Goal: Transaction & Acquisition: Purchase product/service

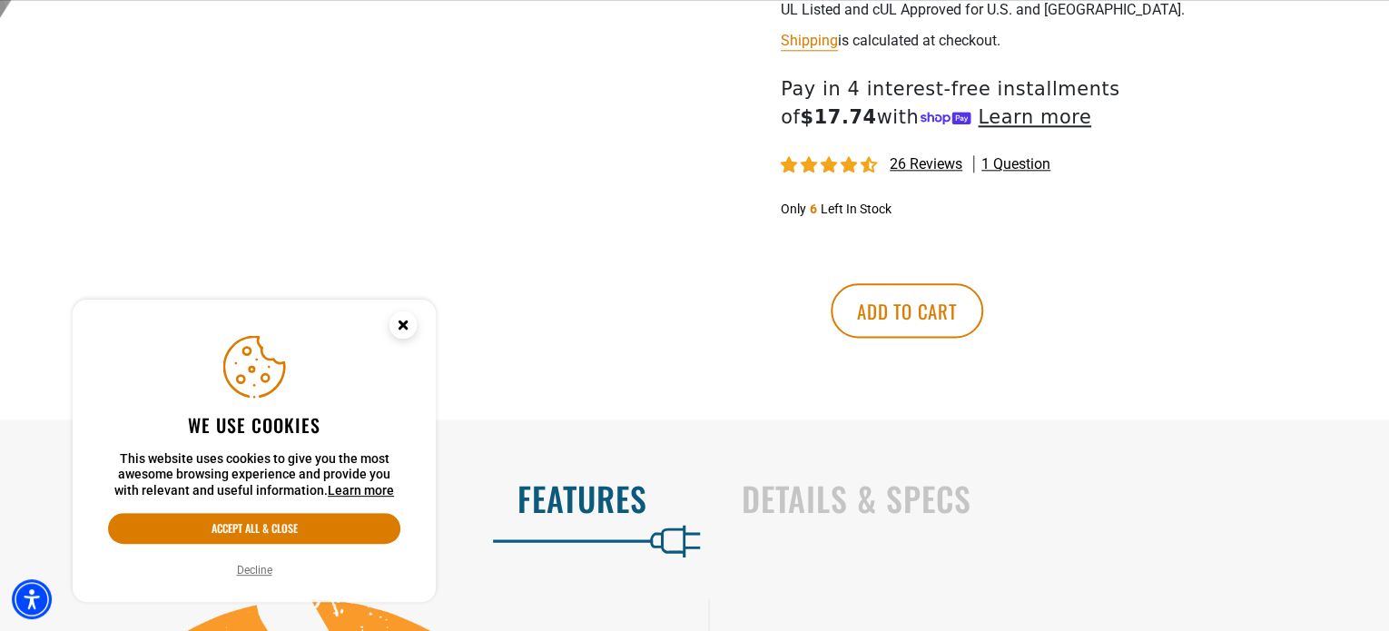
scroll to position [1090, 0]
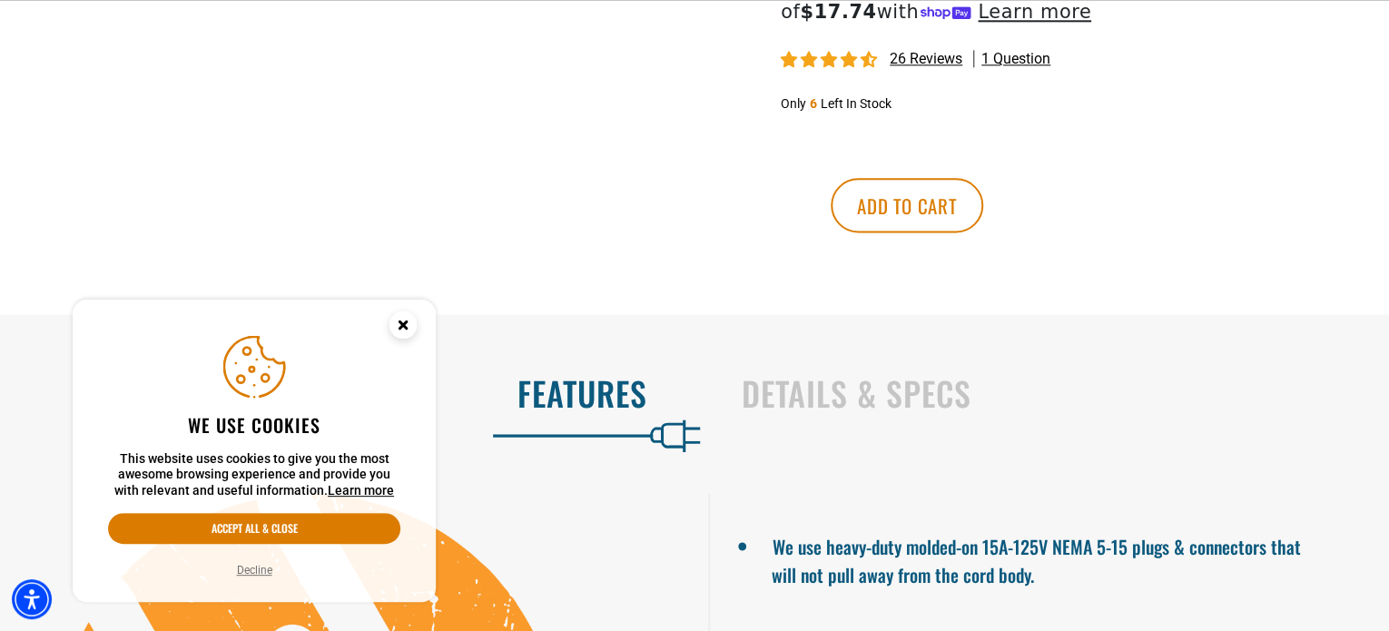
click at [935, 67] on span "26 reviews" at bounding box center [926, 58] width 73 height 17
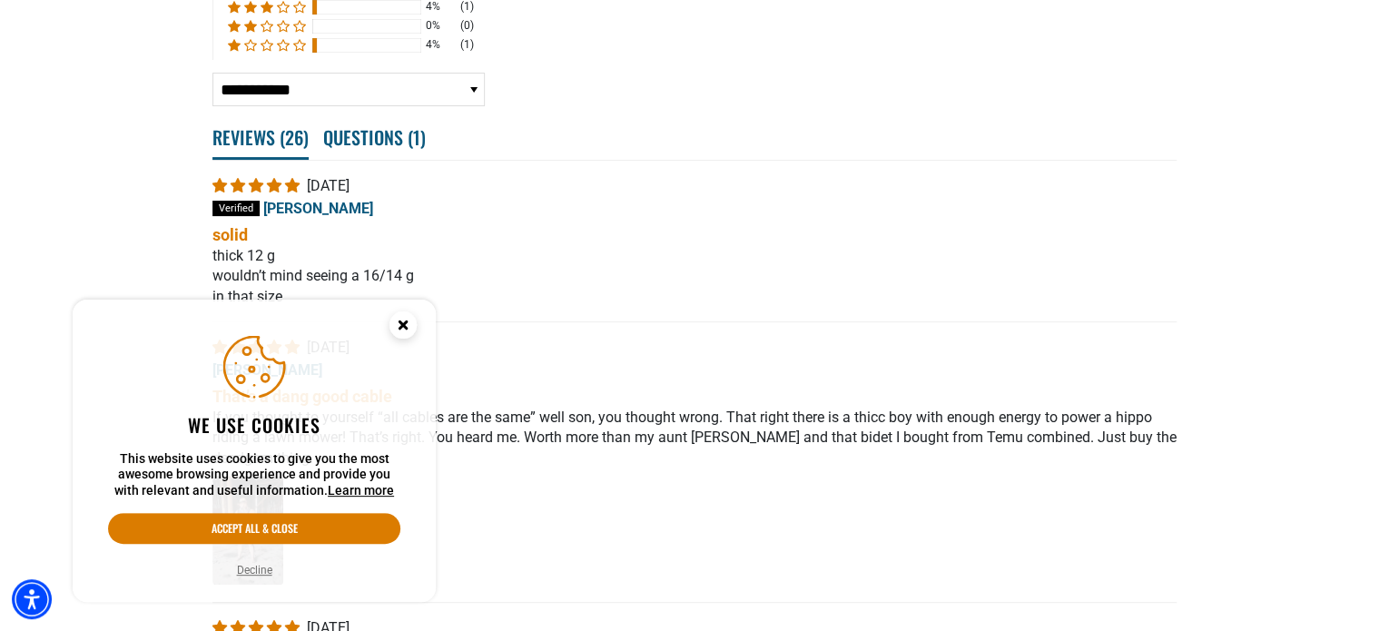
scroll to position [3698, 0]
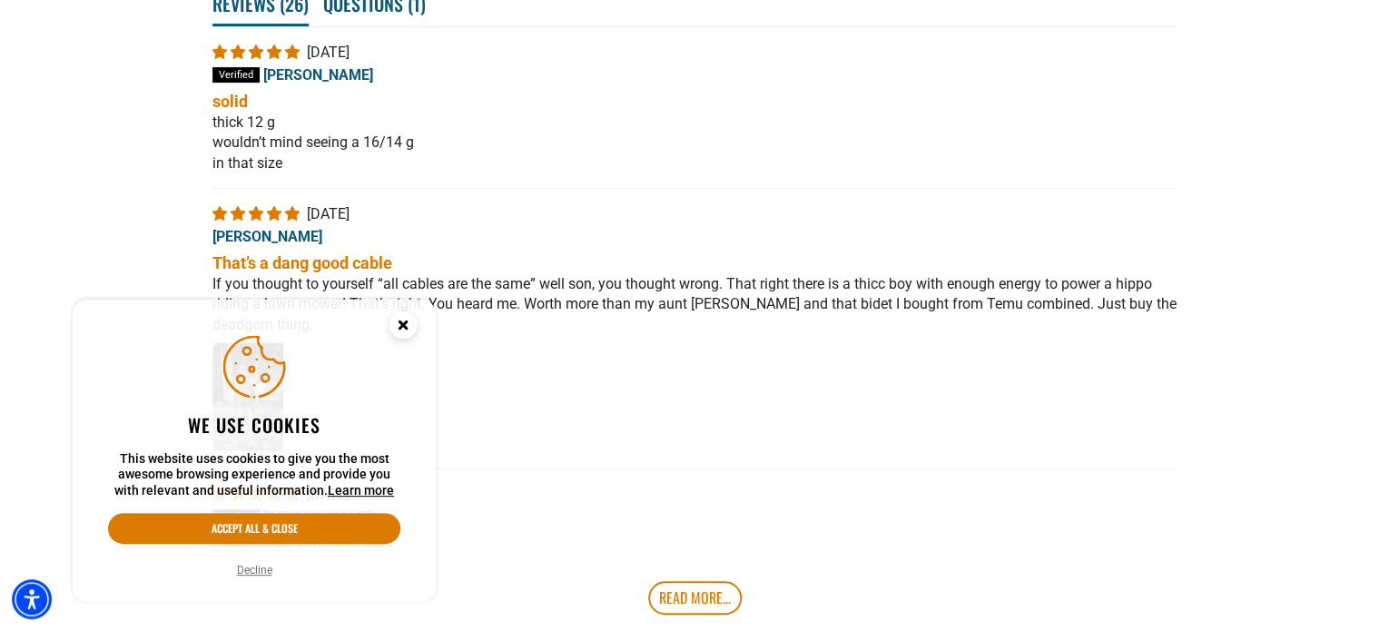
click at [410, 325] on circle "Close this option" at bounding box center [403, 324] width 27 height 27
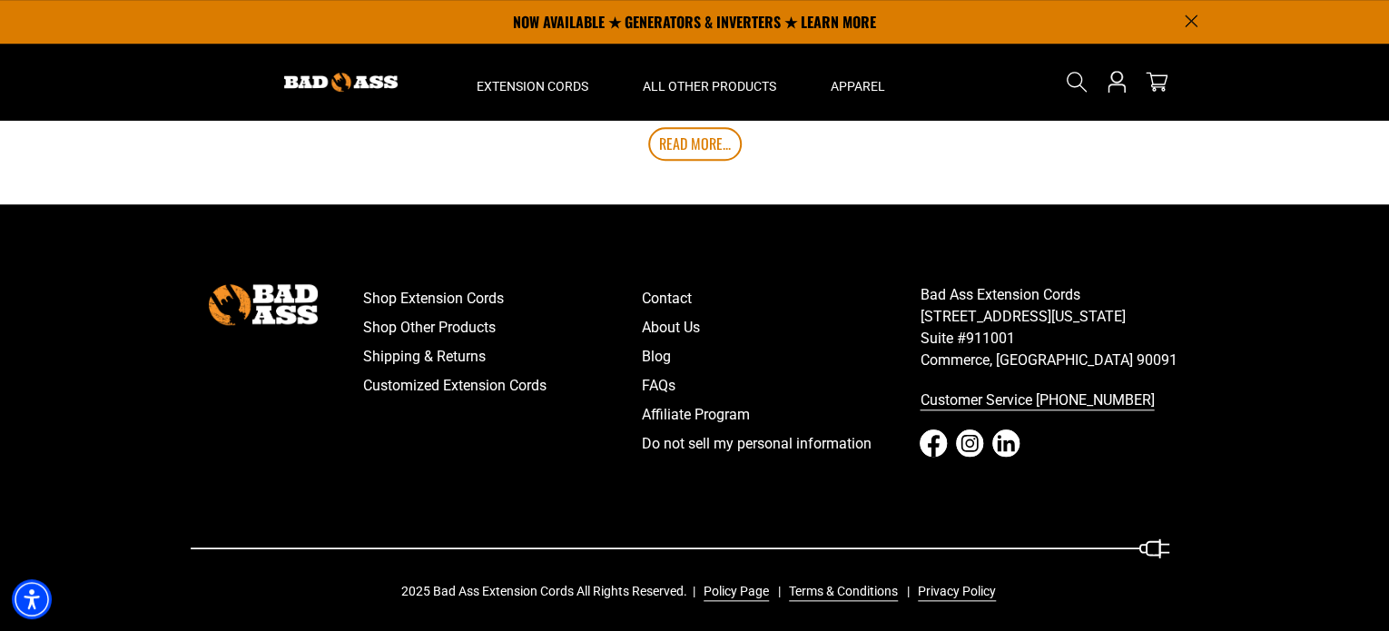
scroll to position [3879, 0]
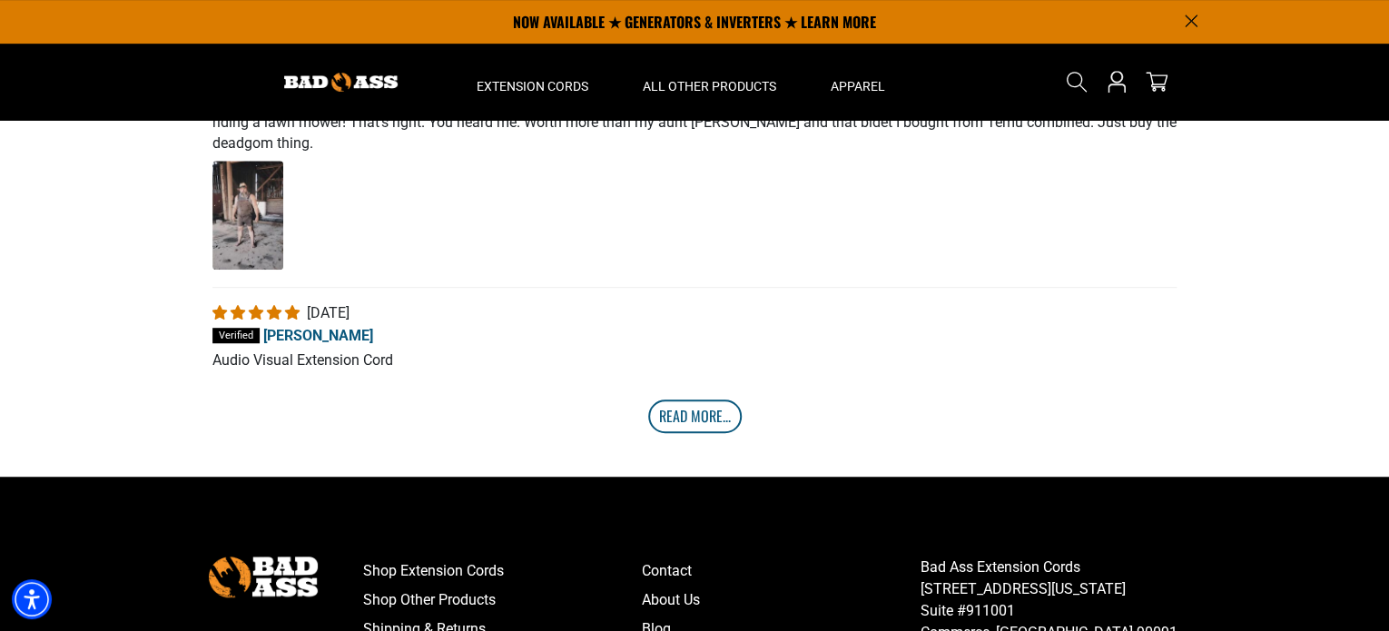
click at [693, 432] on link "Read More..." at bounding box center [695, 416] width 94 height 33
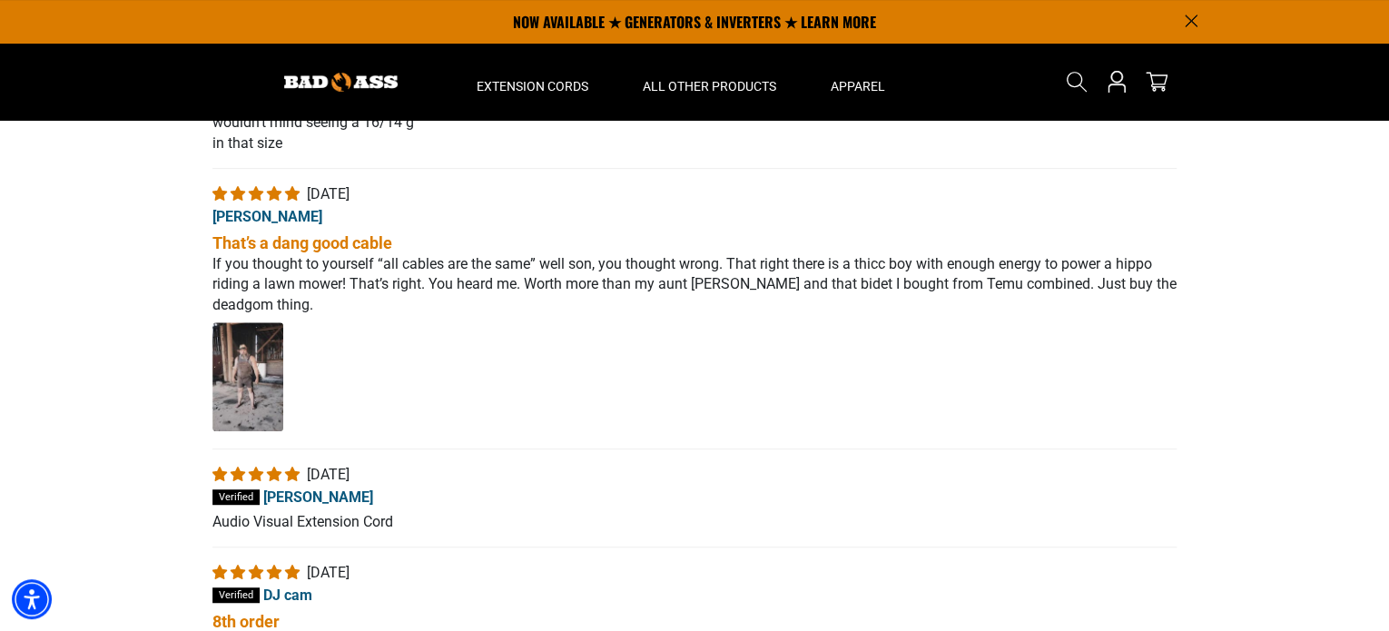
scroll to position [3698, 0]
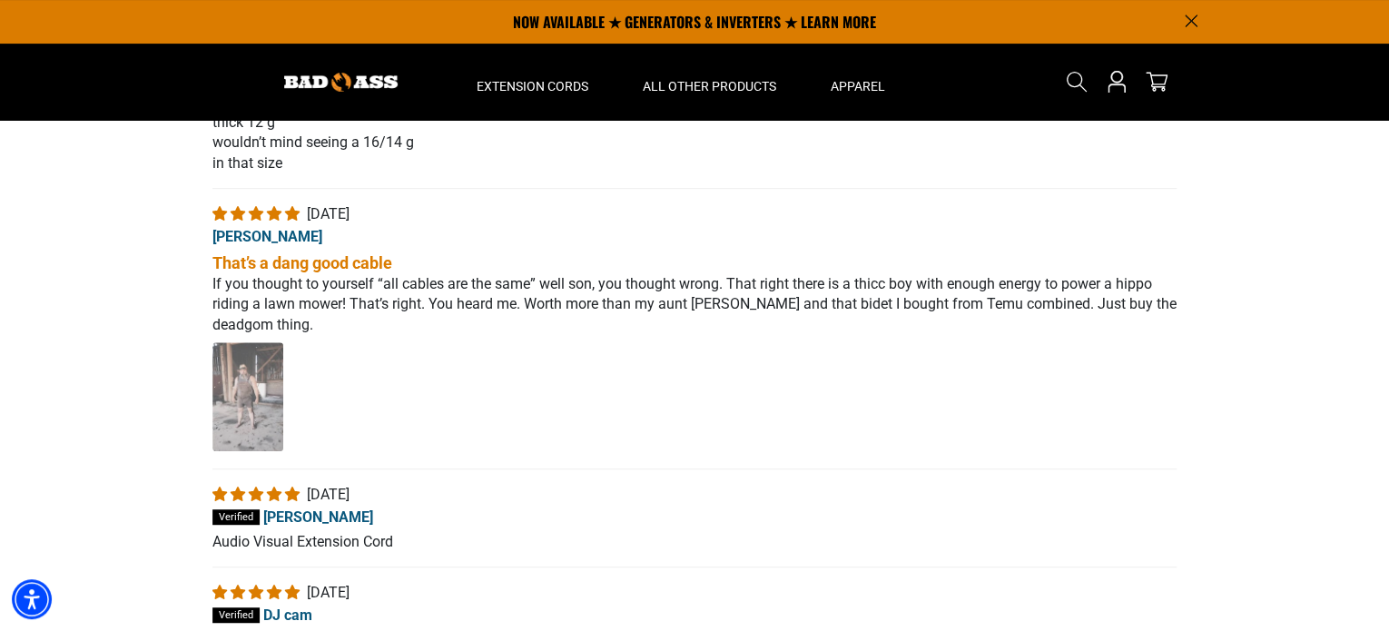
click at [269, 417] on img "Link to user picture 1 - open in a new tab" at bounding box center [247, 396] width 71 height 109
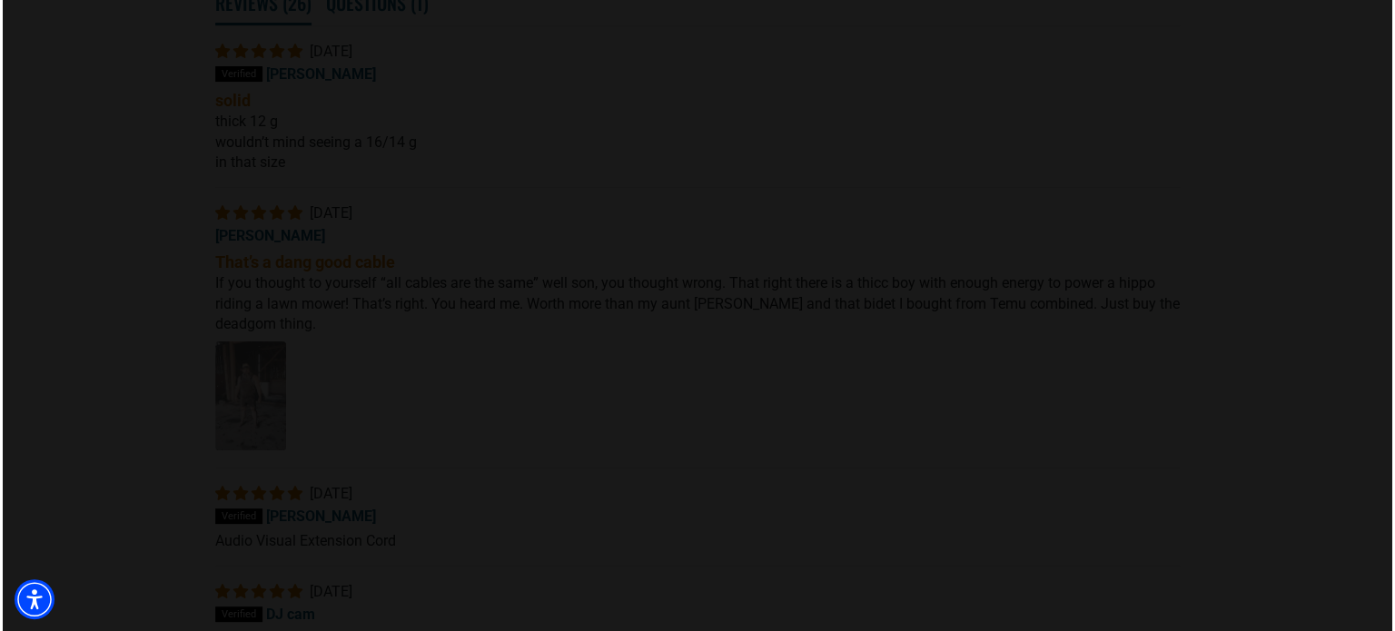
scroll to position [0, 0]
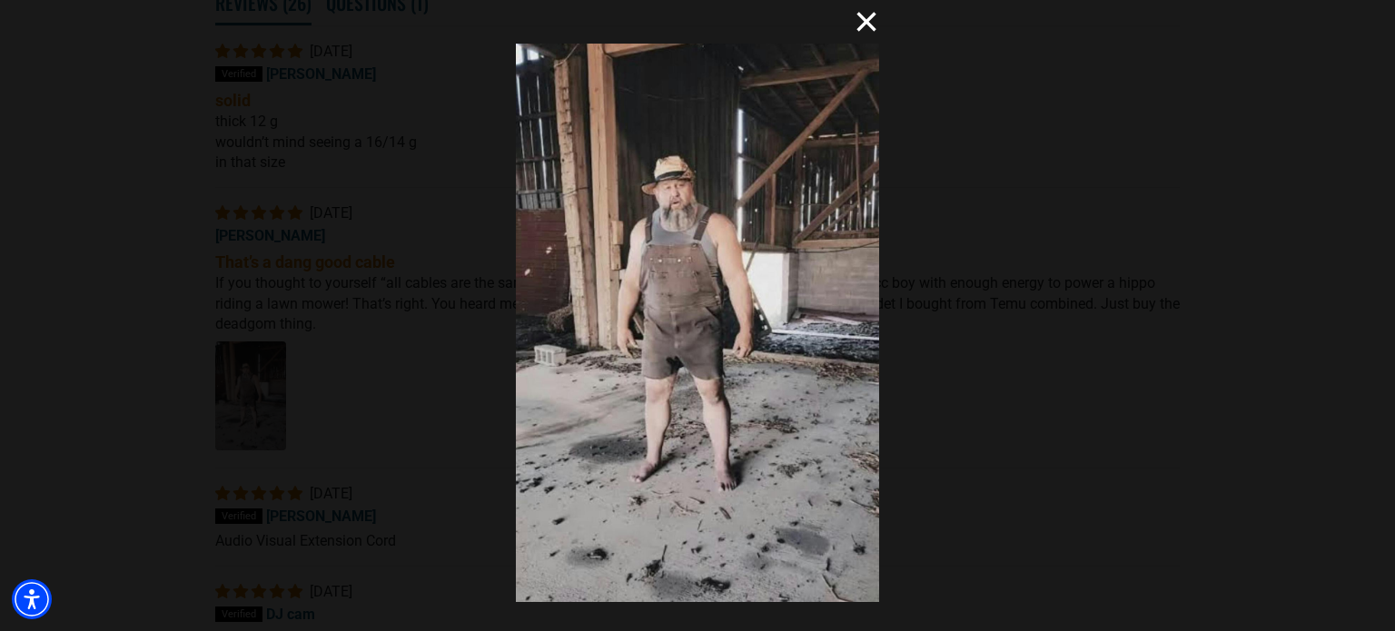
click at [864, 26] on button "×" at bounding box center [857, 22] width 44 height 44
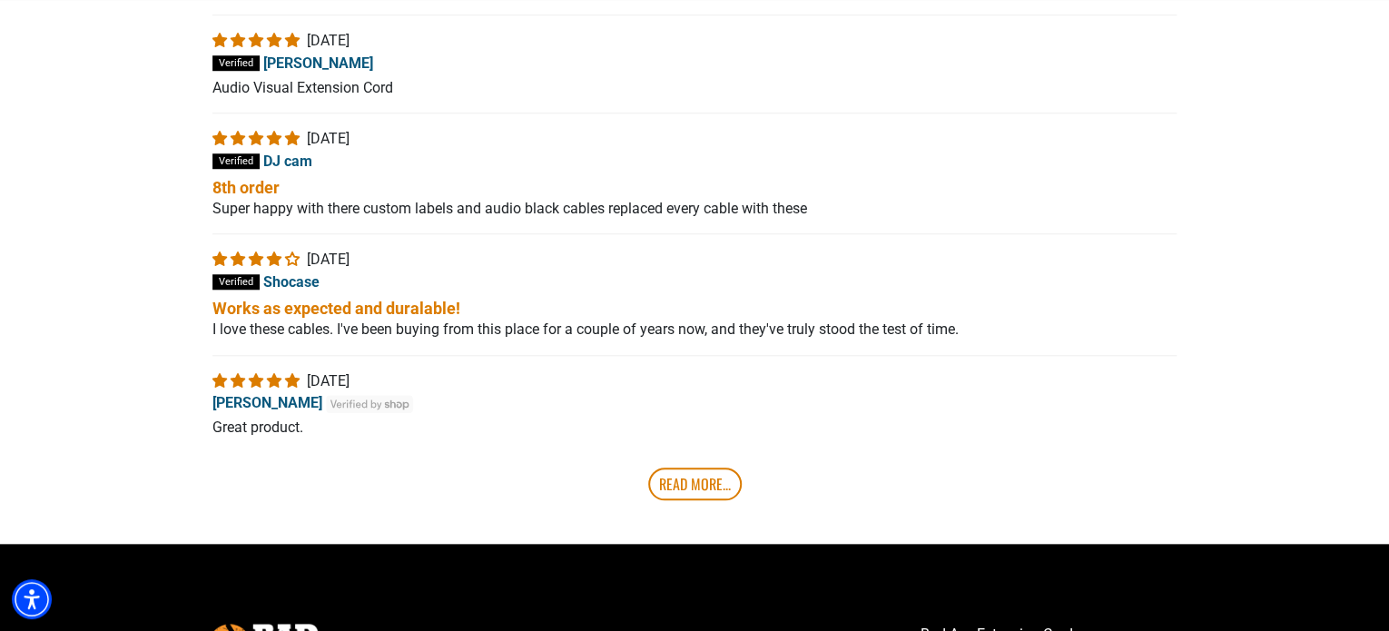
scroll to position [4515, 0]
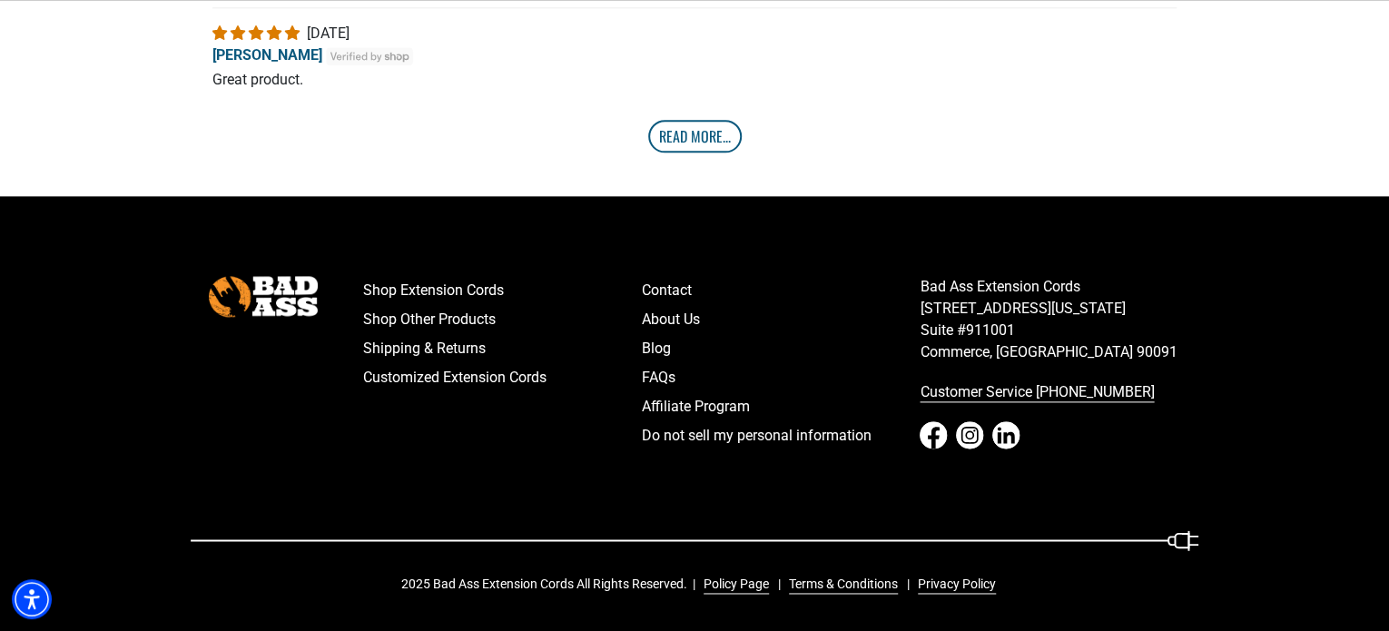
click at [697, 133] on link "Read More..." at bounding box center [695, 136] width 94 height 33
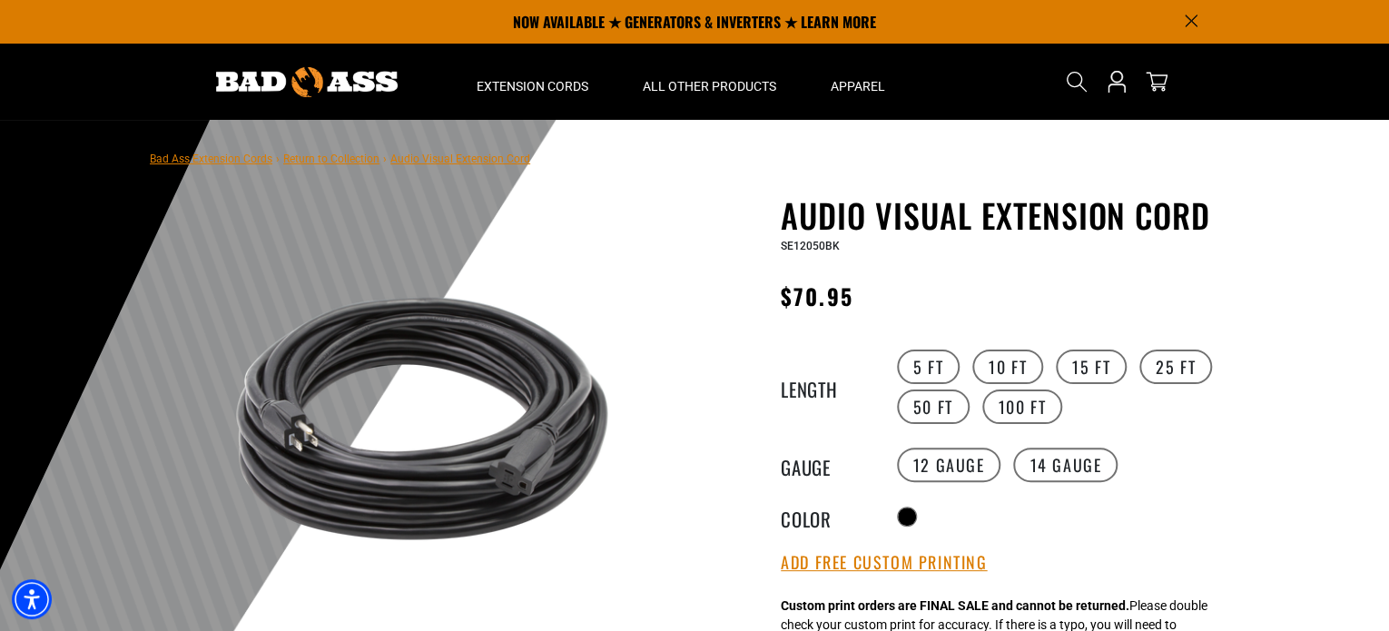
scroll to position [91, 0]
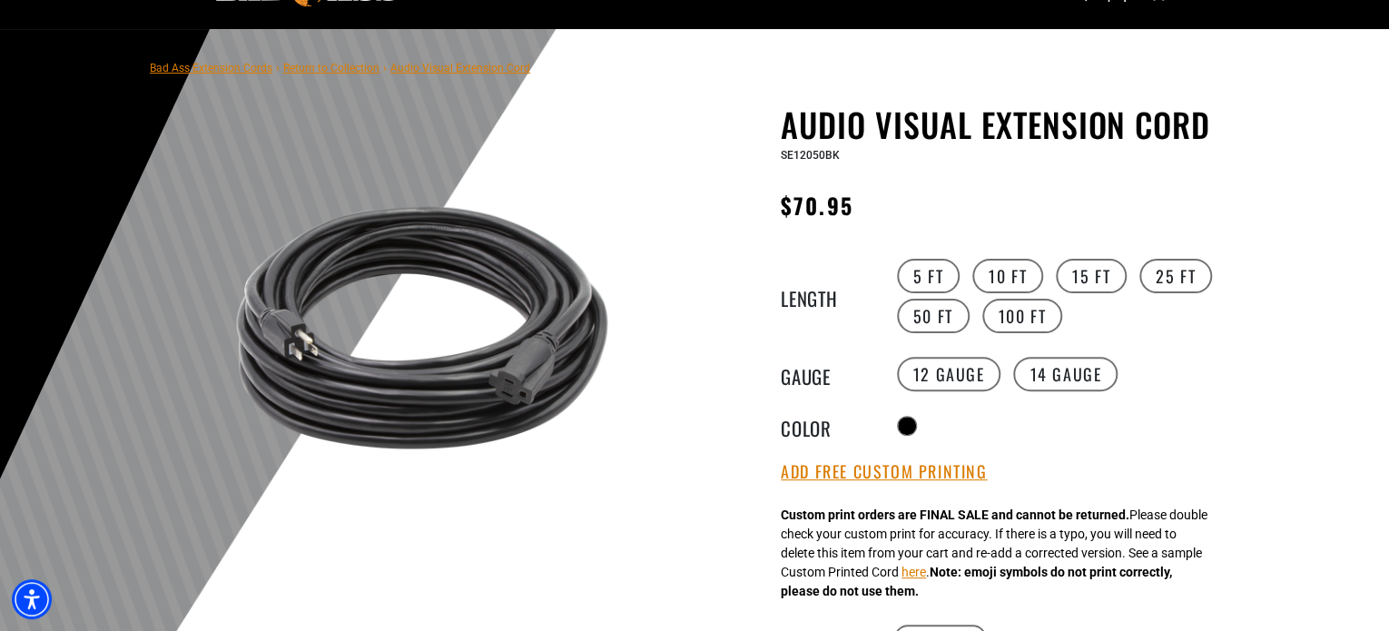
click at [377, 364] on img at bounding box center [422, 328] width 438 height 438
